Goal: Information Seeking & Learning: Learn about a topic

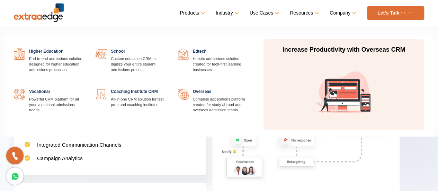
scroll to position [401, 0]
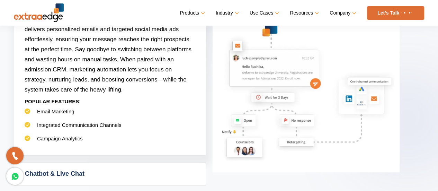
click at [125, 168] on link "Chatbot & Live Chat" at bounding box center [109, 173] width 191 height 22
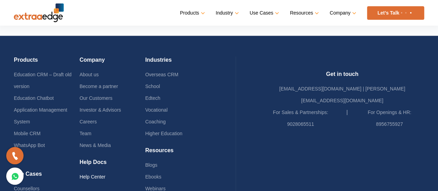
scroll to position [1693, 0]
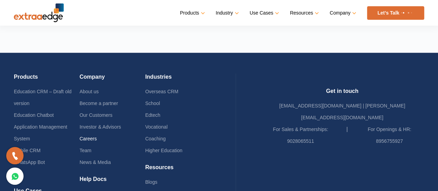
click at [92, 136] on link "Careers" at bounding box center [88, 139] width 17 height 6
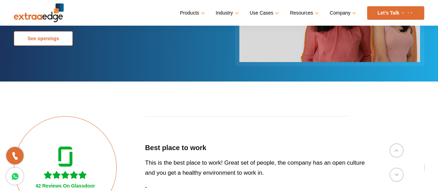
click at [64, 34] on link "See openings" at bounding box center [43, 38] width 59 height 15
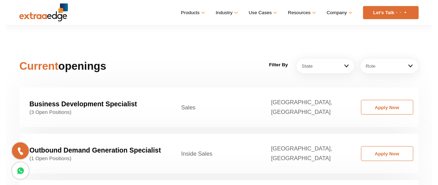
scroll to position [1053, 0]
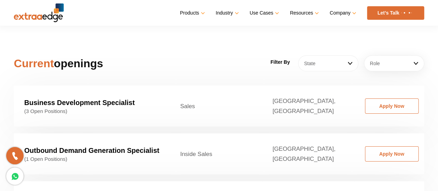
click at [333, 55] on link "State" at bounding box center [328, 63] width 60 height 16
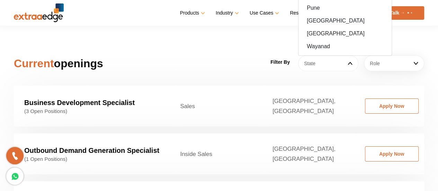
click at [330, 55] on link "State" at bounding box center [328, 63] width 60 height 16
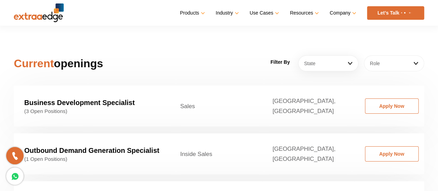
click at [372, 55] on link "Role" at bounding box center [394, 63] width 60 height 16
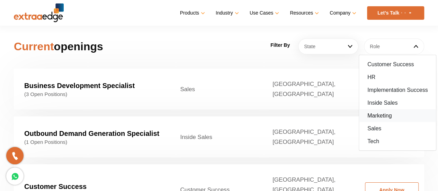
scroll to position [1069, 0]
click at [384, 135] on link "Tech" at bounding box center [397, 141] width 77 height 13
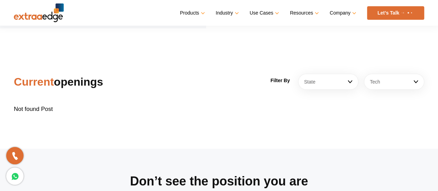
scroll to position [1034, 0]
click at [385, 74] on link "Tech" at bounding box center [394, 82] width 60 height 16
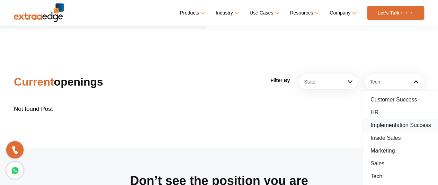
click at [389, 119] on link "Implementation Success" at bounding box center [400, 125] width 77 height 13
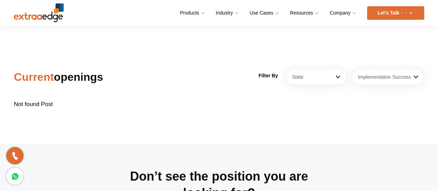
scroll to position [1036, 0]
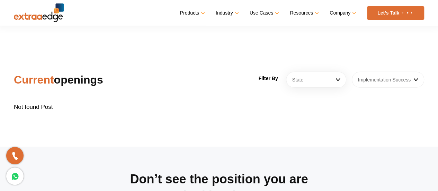
click at [390, 72] on link "Implementation Success" at bounding box center [388, 80] width 72 height 16
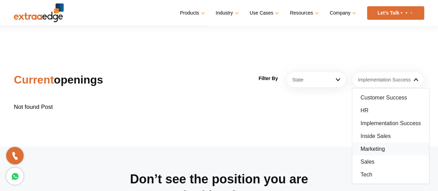
click at [373, 144] on link "Marketing" at bounding box center [390, 148] width 77 height 13
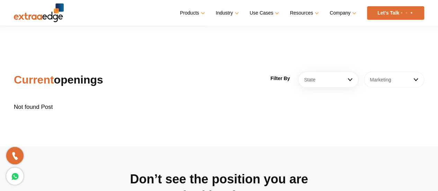
click at [379, 72] on link "Marketing" at bounding box center [394, 80] width 60 height 16
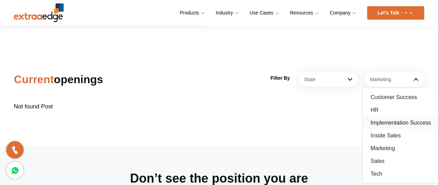
click at [369, 117] on link "Implementation Success" at bounding box center [400, 123] width 77 height 13
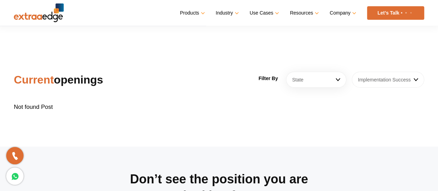
click at [372, 72] on link "Implementation Success" at bounding box center [388, 80] width 72 height 16
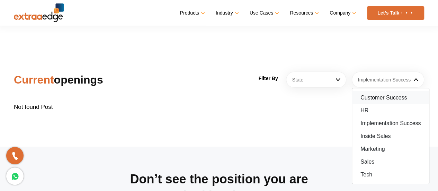
click at [371, 91] on link "Customer Success" at bounding box center [390, 97] width 77 height 13
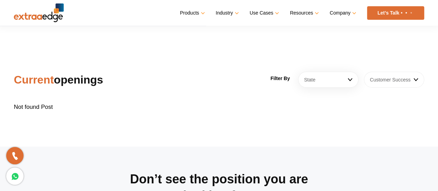
click at [378, 72] on link "Customer Success" at bounding box center [394, 80] width 60 height 16
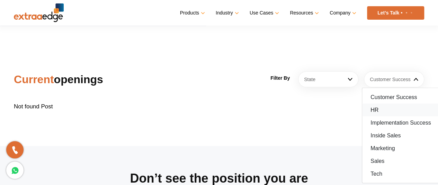
click at [376, 104] on link "HR" at bounding box center [400, 110] width 77 height 13
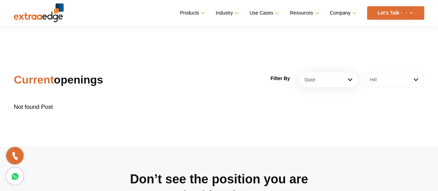
click at [387, 72] on link "HR" at bounding box center [394, 80] width 60 height 16
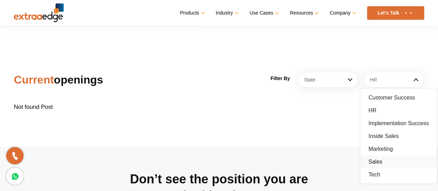
click at [386, 155] on link "Sales" at bounding box center [398, 161] width 77 height 13
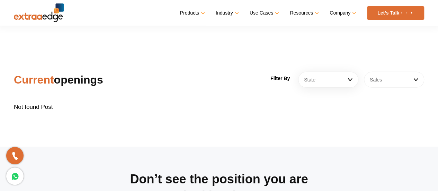
click at [390, 72] on link "Sales" at bounding box center [394, 80] width 60 height 16
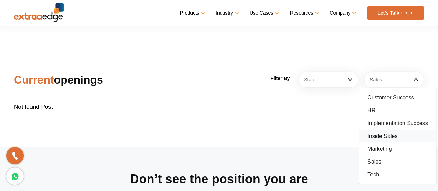
click at [383, 129] on link "Inside Sales" at bounding box center [397, 135] width 77 height 13
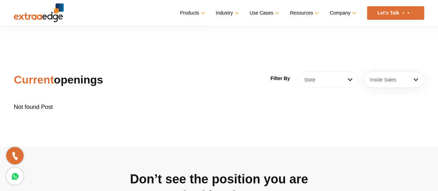
click at [324, 72] on link "State" at bounding box center [328, 80] width 60 height 16
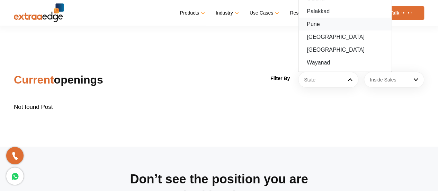
click at [319, 18] on link "Pune" at bounding box center [344, 24] width 93 height 13
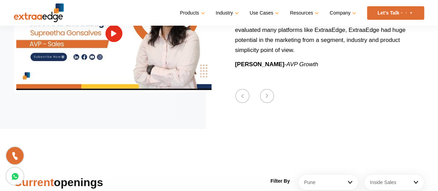
scroll to position [928, 0]
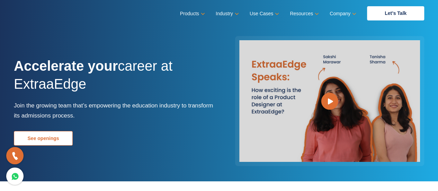
click at [34, 134] on link "See openings" at bounding box center [43, 138] width 59 height 15
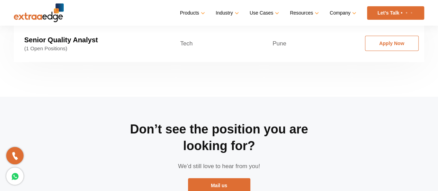
scroll to position [1265, 0]
